Goal: Task Accomplishment & Management: Use online tool/utility

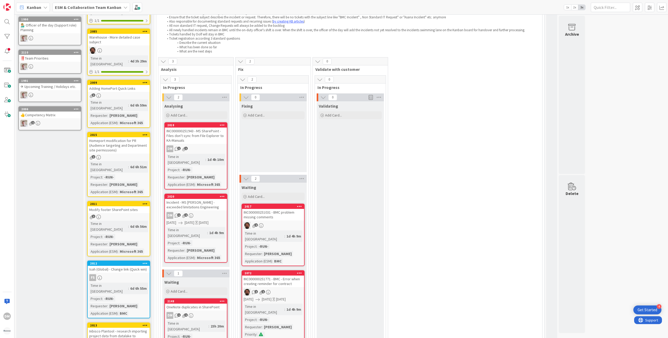
scroll to position [53, 0]
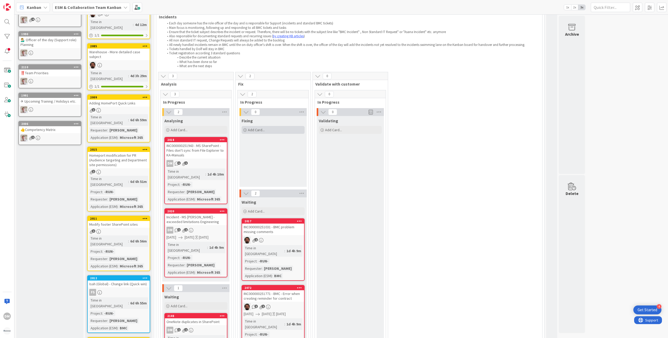
click at [251, 129] on span "Add Card..." at bounding box center [256, 130] width 17 height 5
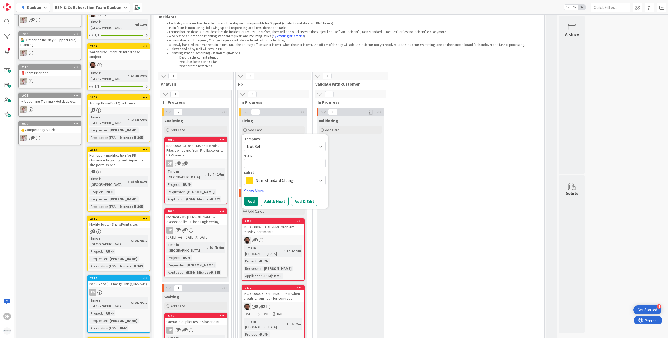
click at [307, 181] on span "Non-Standard Change" at bounding box center [285, 180] width 58 height 7
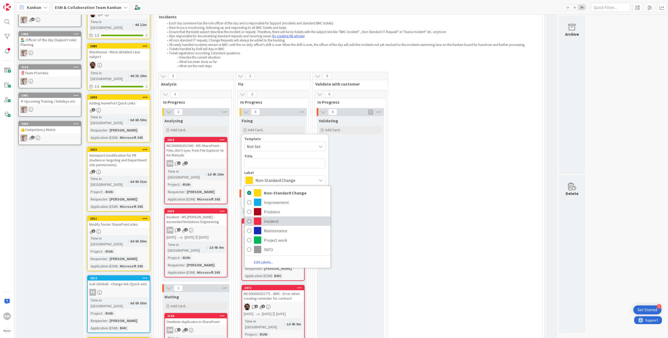
click at [279, 222] on span "Incident" at bounding box center [296, 221] width 64 height 8
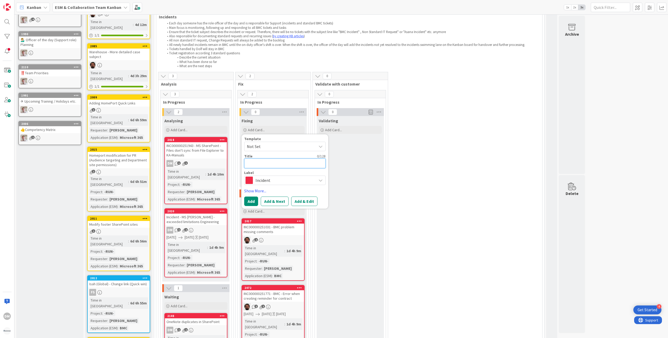
click at [277, 160] on textarea at bounding box center [284, 164] width 81 height 10
paste textarea "Missing tag in SharePoint document library"
type textarea "x"
type textarea "Missing tag in SharePoint document library"
click at [304, 202] on button "Add & Edit" at bounding box center [304, 201] width 26 height 9
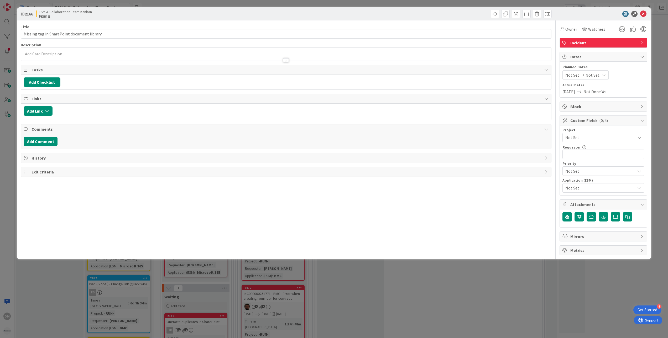
click at [585, 170] on span "Not Set" at bounding box center [599, 171] width 67 height 7
click at [589, 211] on span "Medium" at bounding box center [611, 213] width 61 height 8
click at [60, 53] on div "DM [PERSON_NAME] just joined" at bounding box center [286, 54] width 531 height 13
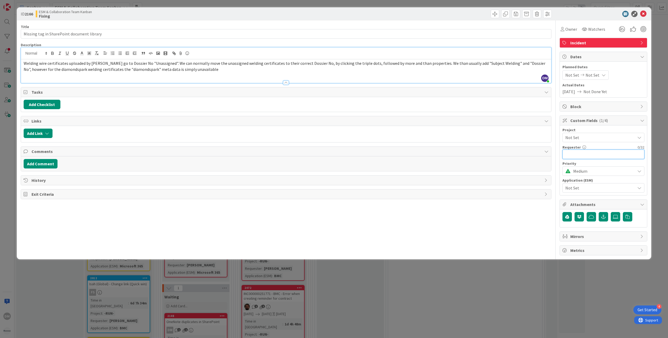
click at [574, 155] on input "text" at bounding box center [604, 154] width 82 height 9
type input "[PERSON_NAME]"
click at [630, 192] on span "Not Set" at bounding box center [599, 187] width 67 height 7
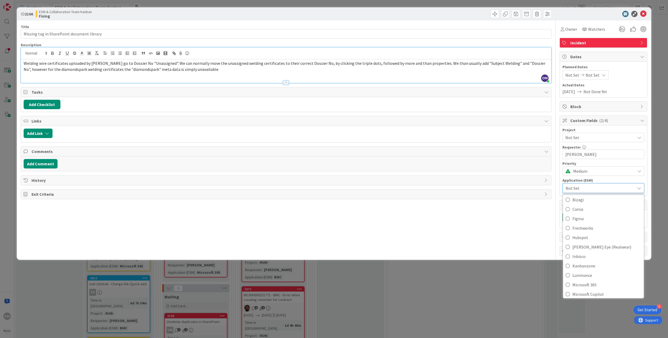
scroll to position [53, 0]
click at [598, 267] on link "Microsoft 365" at bounding box center [603, 261] width 81 height 9
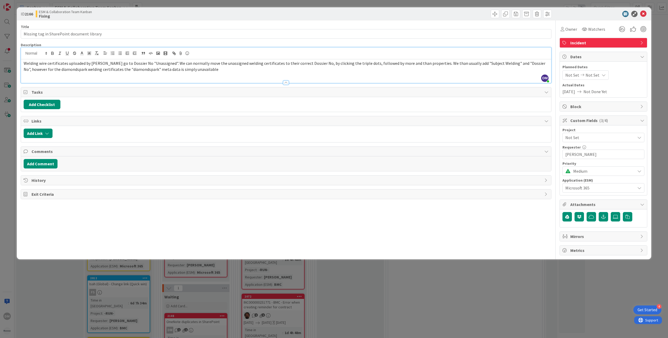
click at [607, 141] on span "Not Set" at bounding box center [599, 137] width 67 height 7
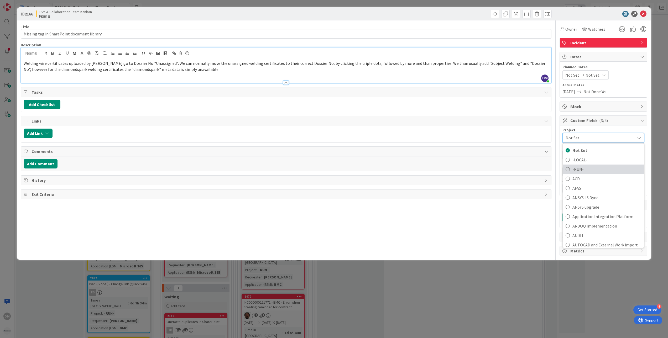
click at [582, 170] on span "-RUN-" at bounding box center [607, 169] width 69 height 8
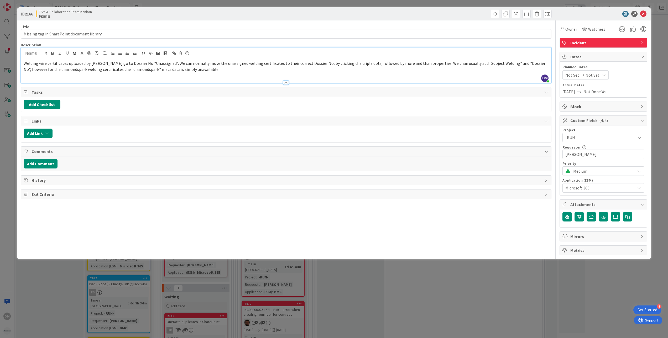
click at [584, 75] on icon at bounding box center [582, 75] width 6 height 4
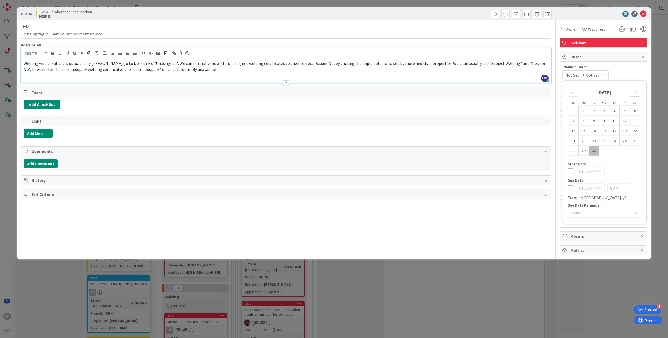
click at [636, 91] on icon "Move forward to switch to the next month." at bounding box center [635, 92] width 5 height 5
click at [604, 113] on td "1" at bounding box center [604, 111] width 10 height 10
type input "[DATE]"
click at [604, 113] on td "1" at bounding box center [604, 111] width 10 height 10
type input "[DATE]"
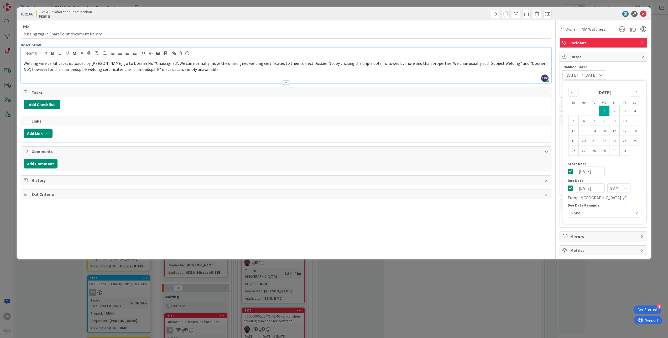
click at [645, 57] on div "Dates" at bounding box center [603, 57] width 87 height 10
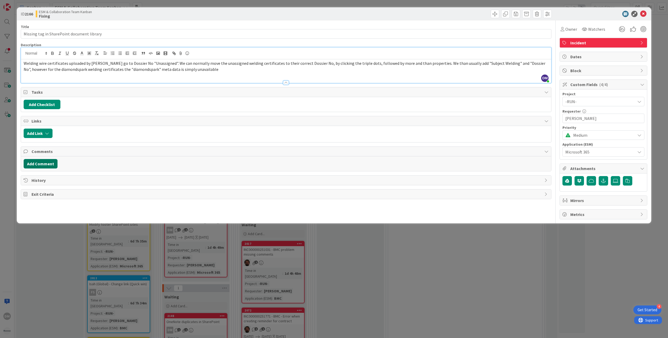
click at [53, 163] on button "Add Comment" at bounding box center [41, 163] width 34 height 9
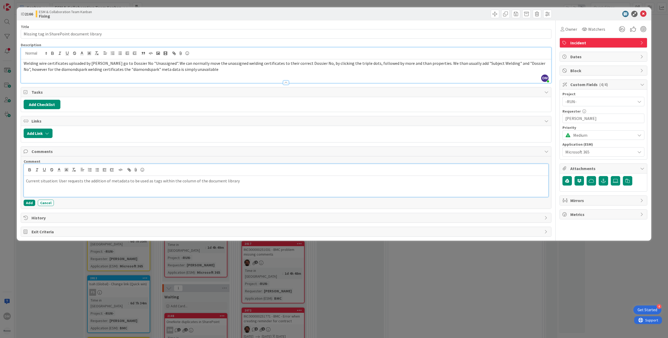
click at [250, 184] on p "Current situation: User requests the addition of metadata to be used as tags wi…" at bounding box center [286, 181] width 521 height 6
click at [603, 184] on button "button" at bounding box center [603, 180] width 9 height 9
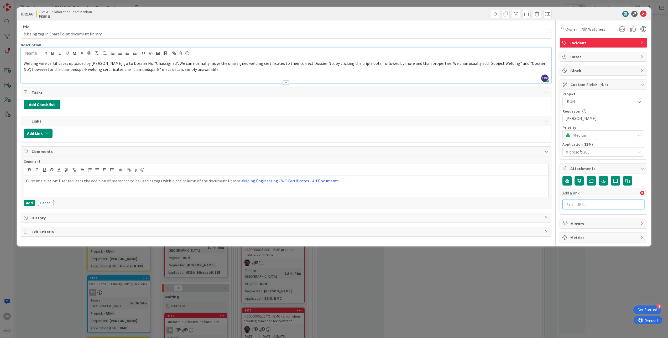
click at [589, 207] on input "text" at bounding box center [604, 204] width 82 height 9
paste input "[URL][PERSON_NAME][DOMAIN_NAME]"
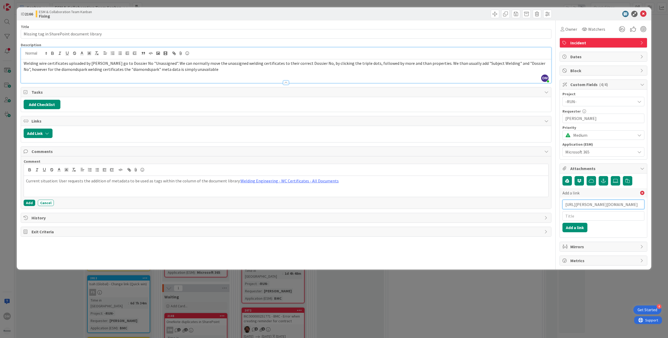
type input "[URL][PERSON_NAME][DOMAIN_NAME]"
click at [602, 218] on input "text" at bounding box center [604, 215] width 82 height 9
paste input "INC000000252203"
type input "INC000000252203"
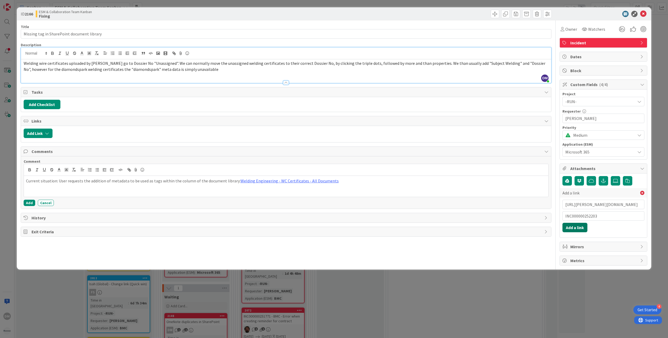
click at [580, 232] on button "Add a link" at bounding box center [575, 227] width 25 height 9
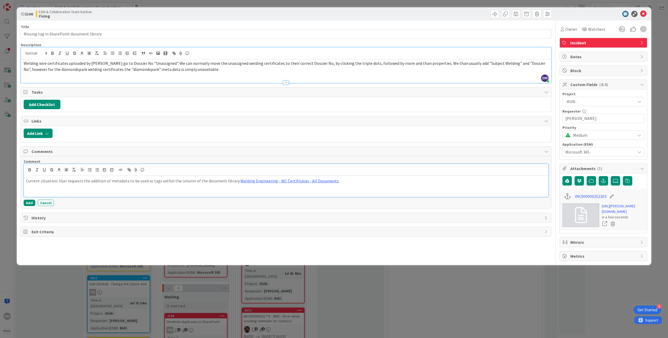
click at [190, 186] on div "Current situation: User requests the addition of metadata to be used as tags wi…" at bounding box center [286, 186] width 525 height 21
click at [368, 186] on div "Current situation: User requests the addition of metadata to be used as tags wi…" at bounding box center [286, 186] width 525 height 21
click at [196, 194] on p "What have you done: Checked the SharePoint site and it seems to be easily added…" at bounding box center [286, 193] width 521 height 6
click at [616, 182] on icon at bounding box center [615, 181] width 5 height 4
click at [611, 176] on input "file" at bounding box center [611, 176] width 0 height 0
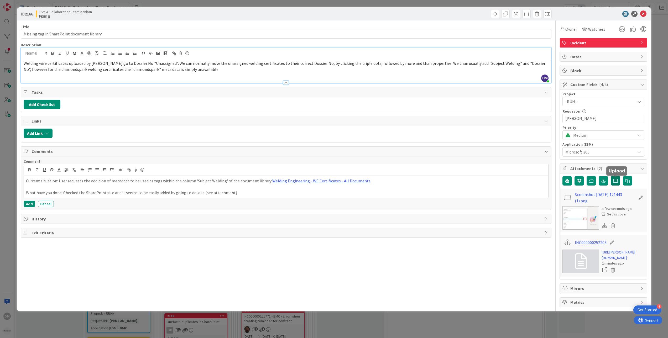
click at [615, 183] on icon at bounding box center [615, 181] width 5 height 4
click at [611, 176] on input "file" at bounding box center [611, 176] width 0 height 0
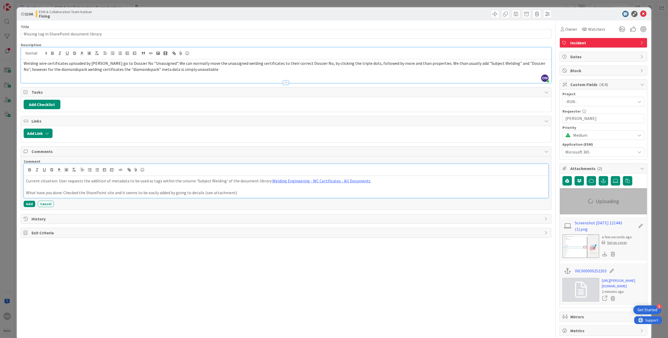
click at [235, 195] on p "What have you done: Checked the SharePoint site and it seems to be easily added…" at bounding box center [286, 193] width 521 height 6
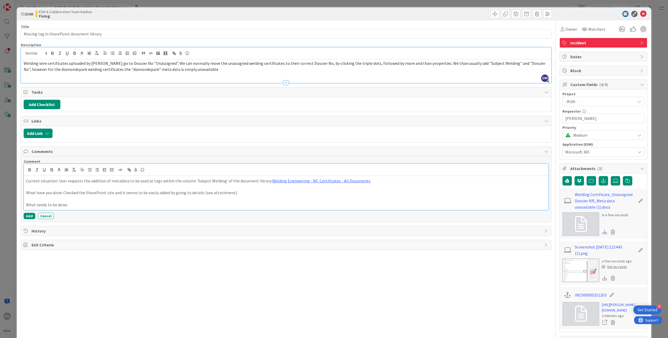
click at [85, 208] on p "What needs to be done:" at bounding box center [286, 205] width 521 height 6
click at [25, 218] on button "Add" at bounding box center [30, 216] width 12 height 6
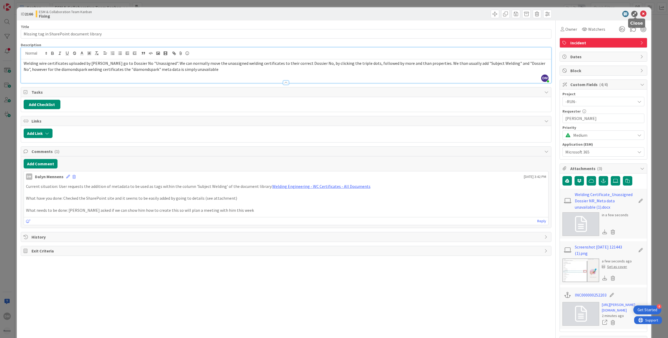
click at [640, 14] on icon at bounding box center [643, 14] width 6 height 6
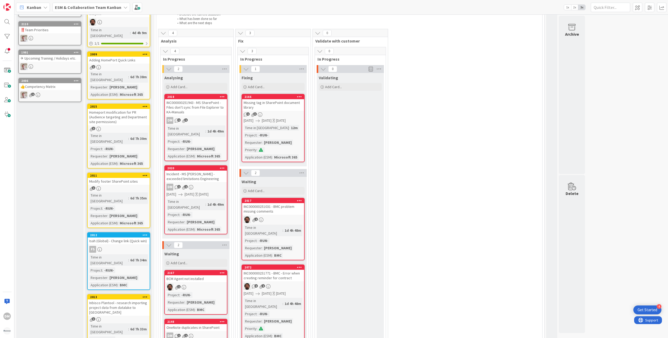
scroll to position [105, 0]
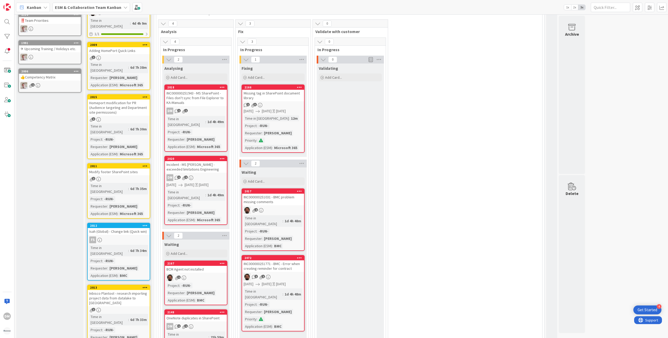
click at [208, 164] on div "Incident - MS [PERSON_NAME] - exceeded limitations Engineering" at bounding box center [196, 167] width 62 height 12
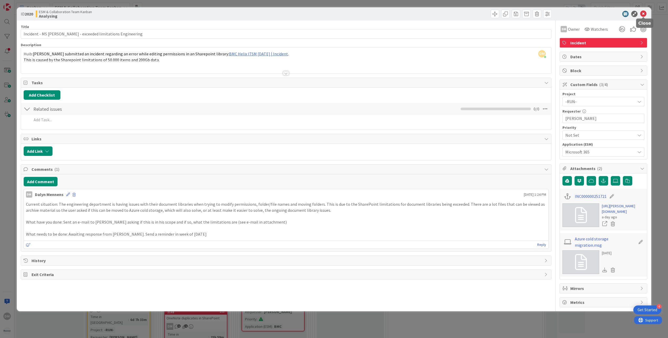
click at [644, 14] on icon at bounding box center [643, 14] width 6 height 6
